Goal: Task Accomplishment & Management: Use online tool/utility

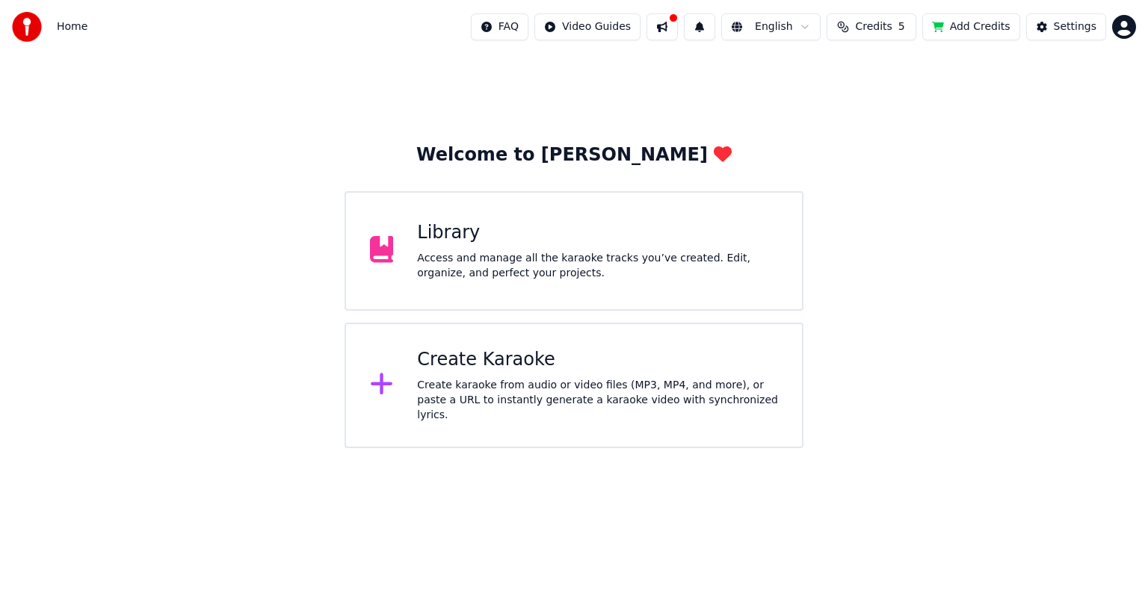
click at [522, 372] on div "Create Karaoke" at bounding box center [597, 360] width 361 height 24
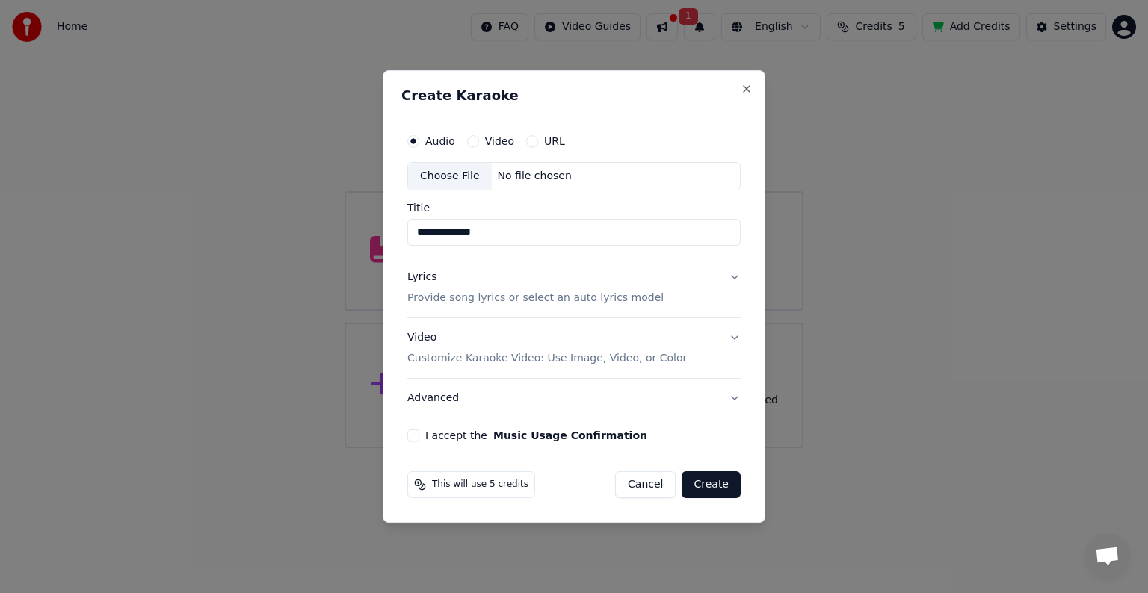
type input "**********"
click at [416, 436] on button "I accept the Music Usage Confirmation" at bounding box center [413, 436] width 12 height 12
click at [714, 481] on button "Create" at bounding box center [711, 485] width 59 height 27
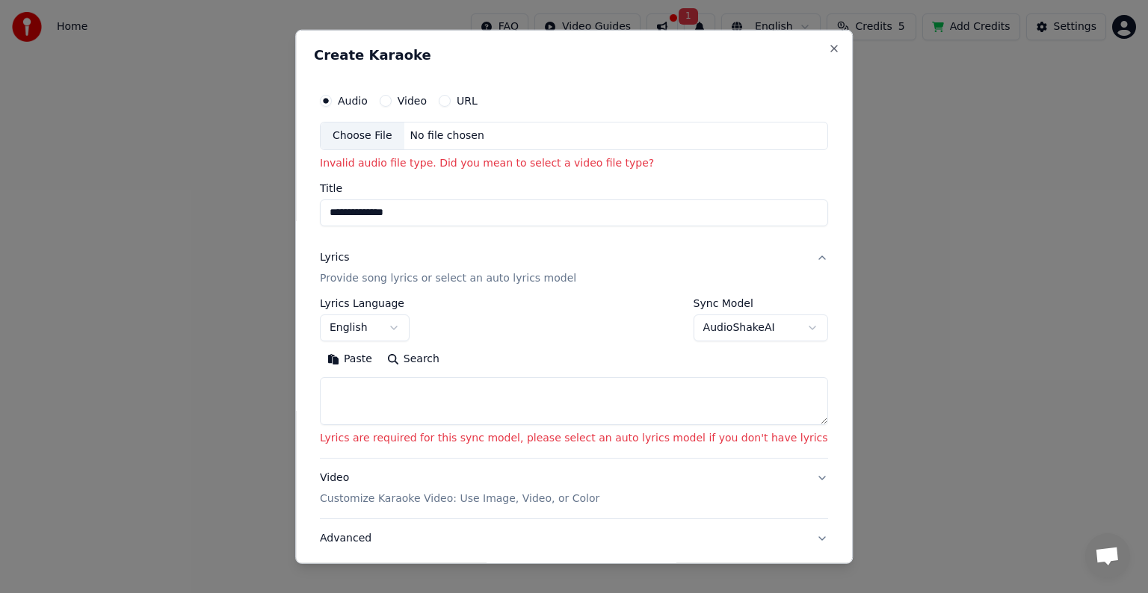
click at [401, 394] on textarea at bounding box center [574, 401] width 508 height 48
paste textarea "**********"
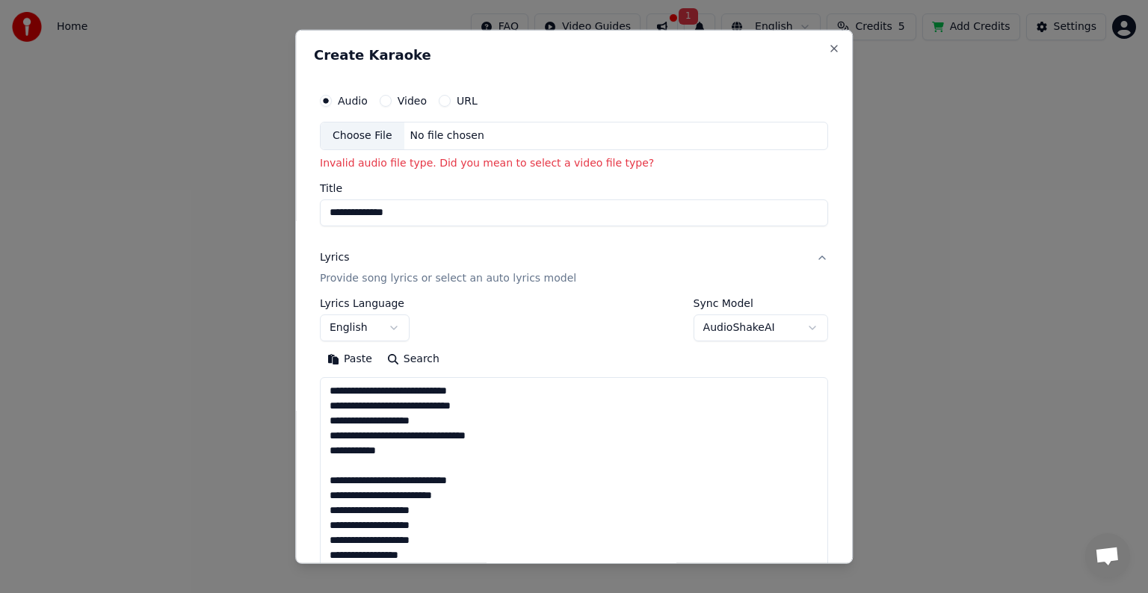
scroll to position [750, 0]
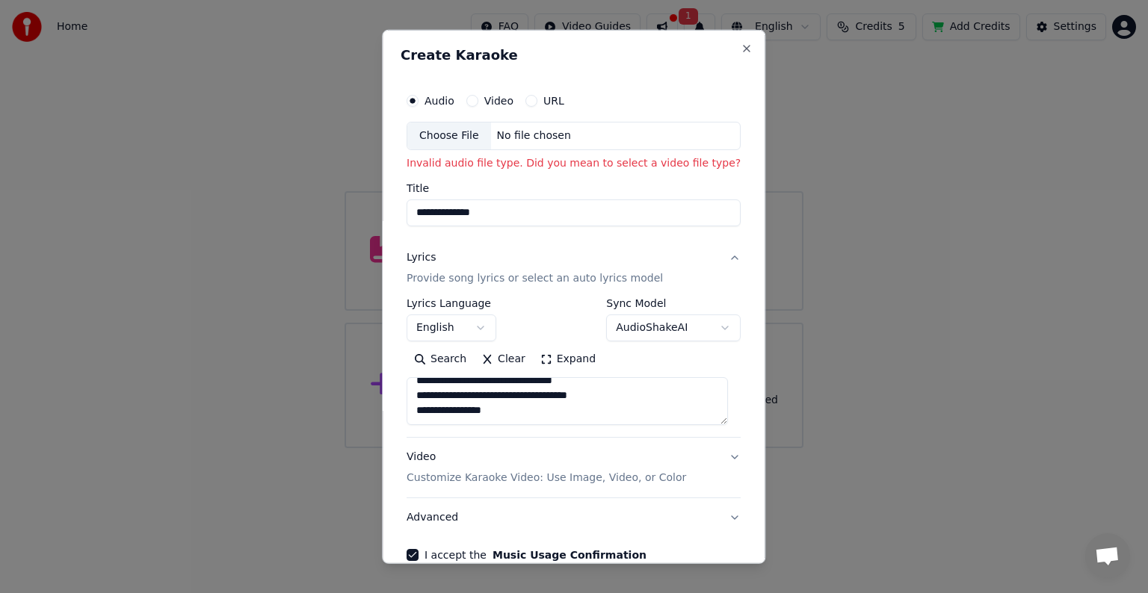
type textarea "**********"
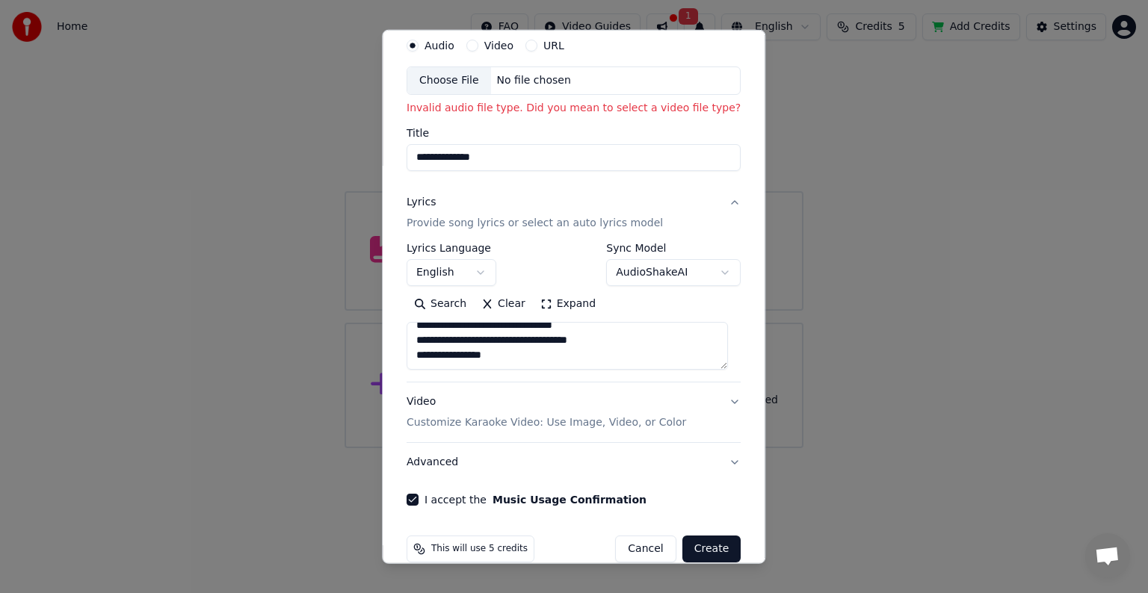
scroll to position [78, 0]
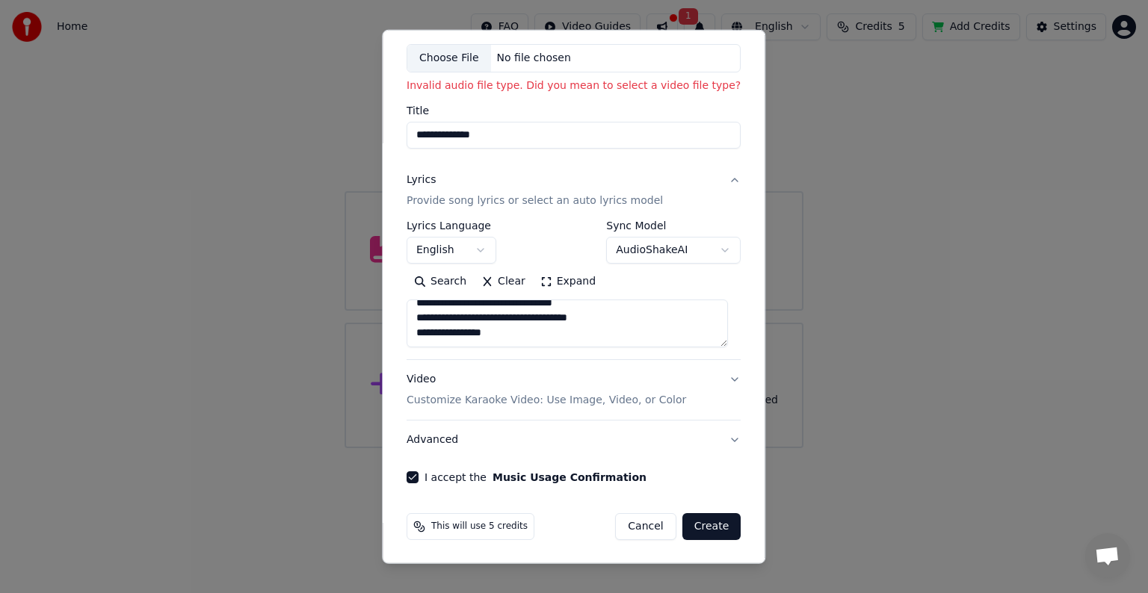
click at [697, 526] on button "Create" at bounding box center [711, 526] width 59 height 27
select select
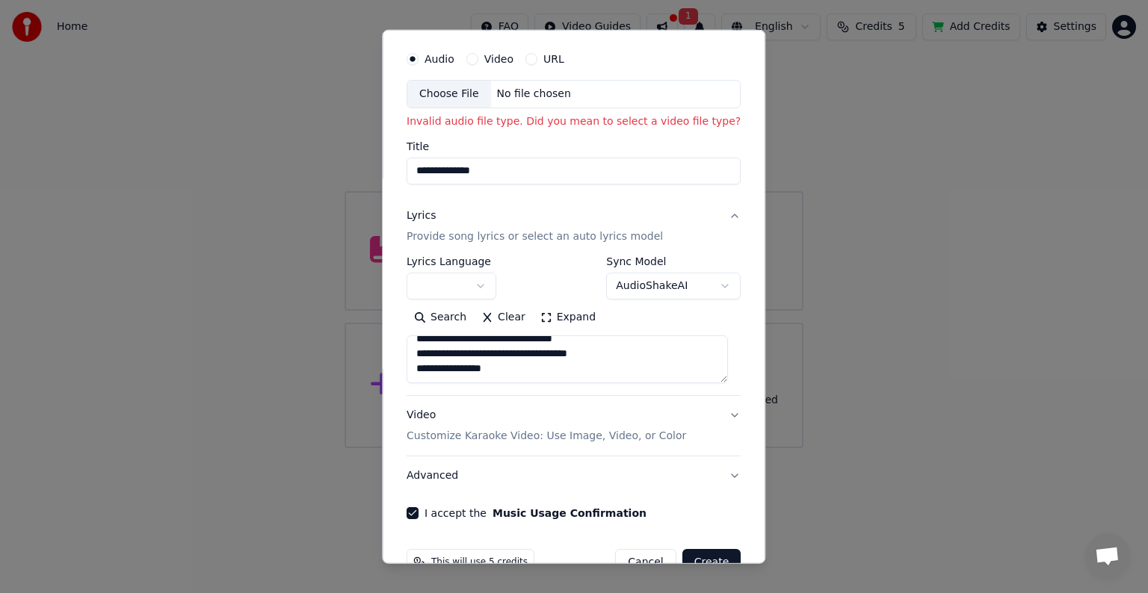
scroll to position [0, 0]
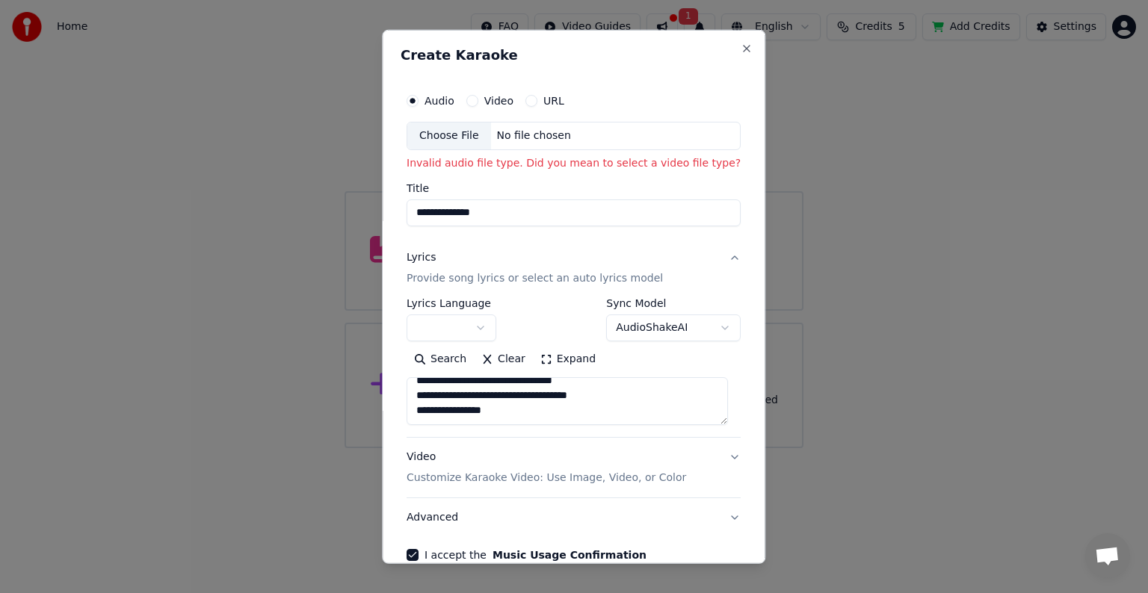
click at [445, 135] on div "Choose File" at bounding box center [449, 136] width 84 height 27
type input "**********"
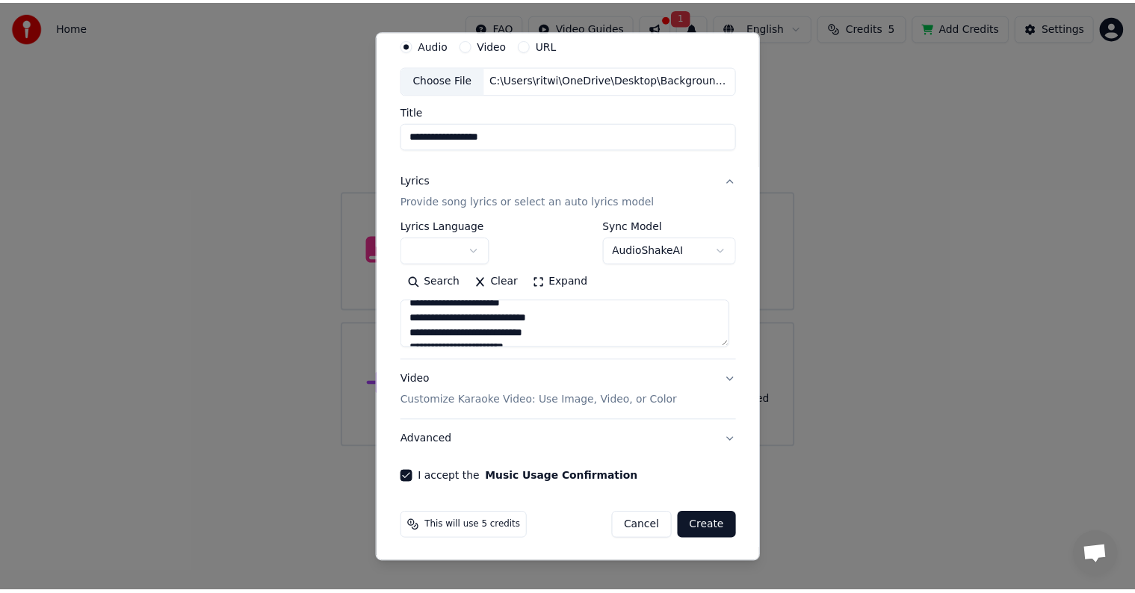
scroll to position [57, 0]
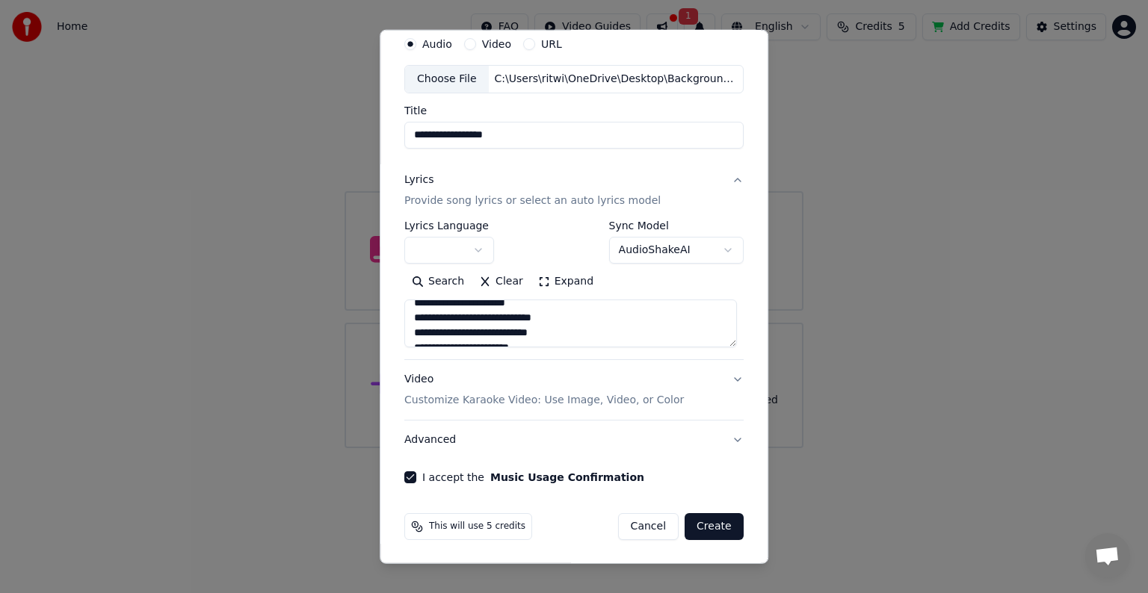
click at [708, 523] on button "Create" at bounding box center [714, 526] width 59 height 27
select select
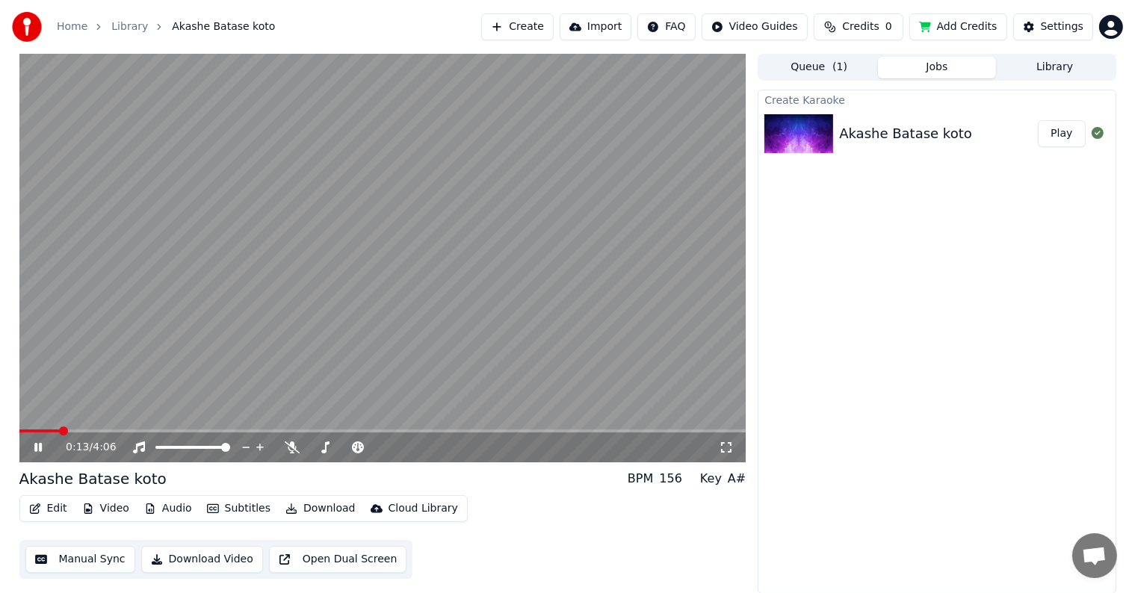
click at [39, 450] on icon at bounding box center [37, 447] width 7 height 9
click at [311, 507] on button "Download" at bounding box center [320, 508] width 82 height 21
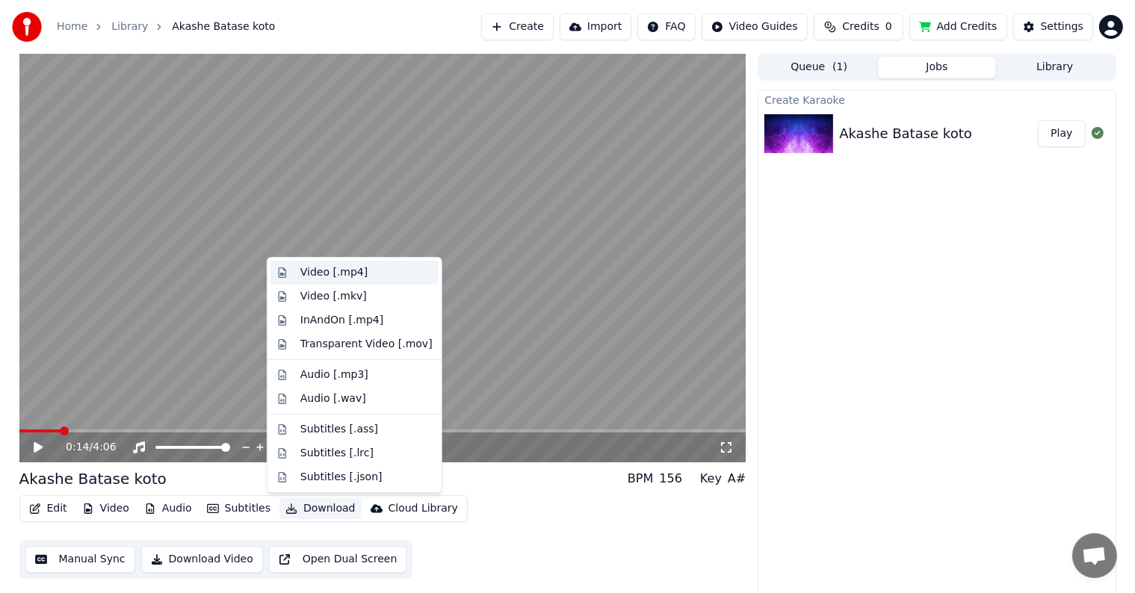
click at [360, 275] on div "Video [.mp4]" at bounding box center [366, 272] width 132 height 15
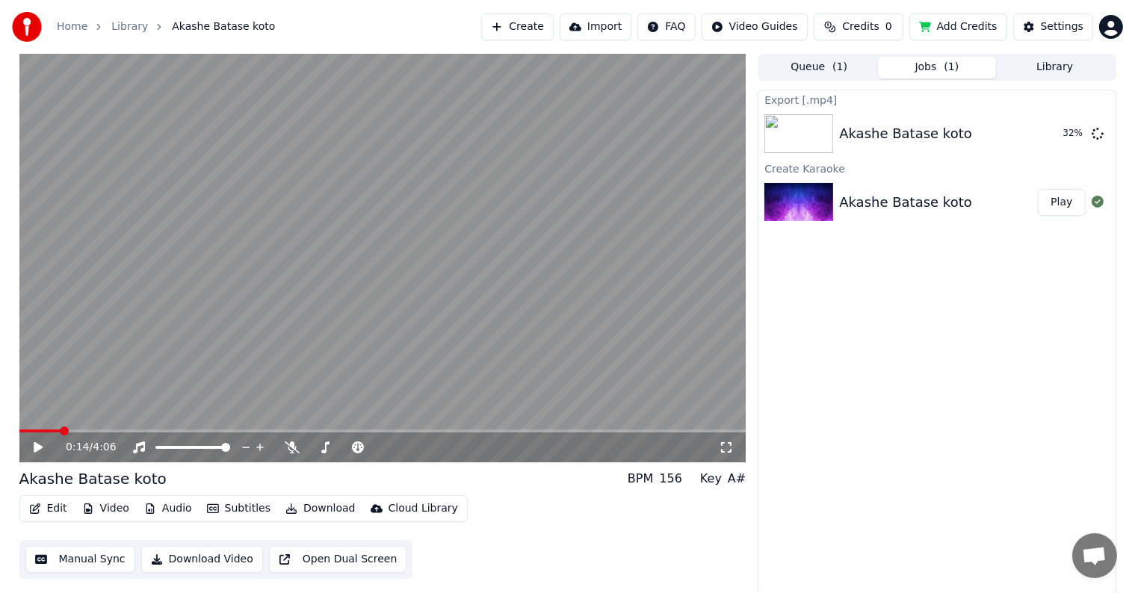
click at [825, 501] on div "Export [.mp4] Akashe Batase koto 32 % Create Karaoke Akashe Batase koto Play" at bounding box center [937, 342] width 358 height 504
click at [1067, 138] on button "Show" at bounding box center [1059, 133] width 54 height 27
